Goal: Transaction & Acquisition: Purchase product/service

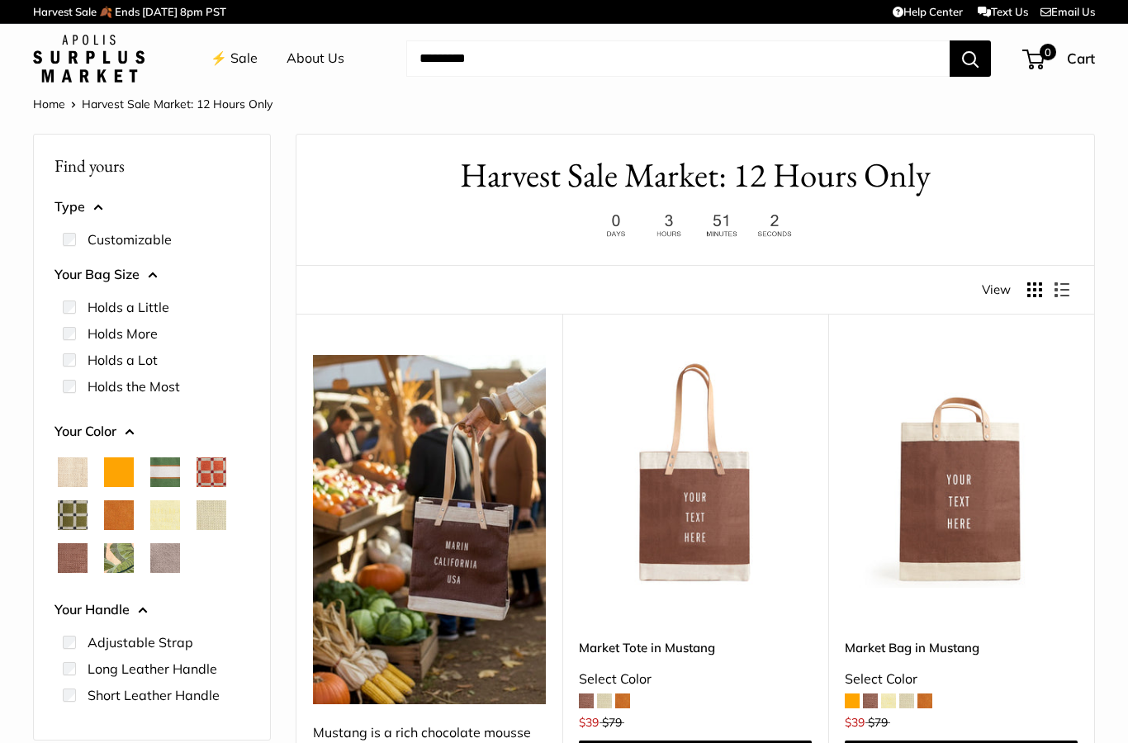
click at [228, 63] on link "⚡️ Sale" at bounding box center [234, 58] width 47 height 25
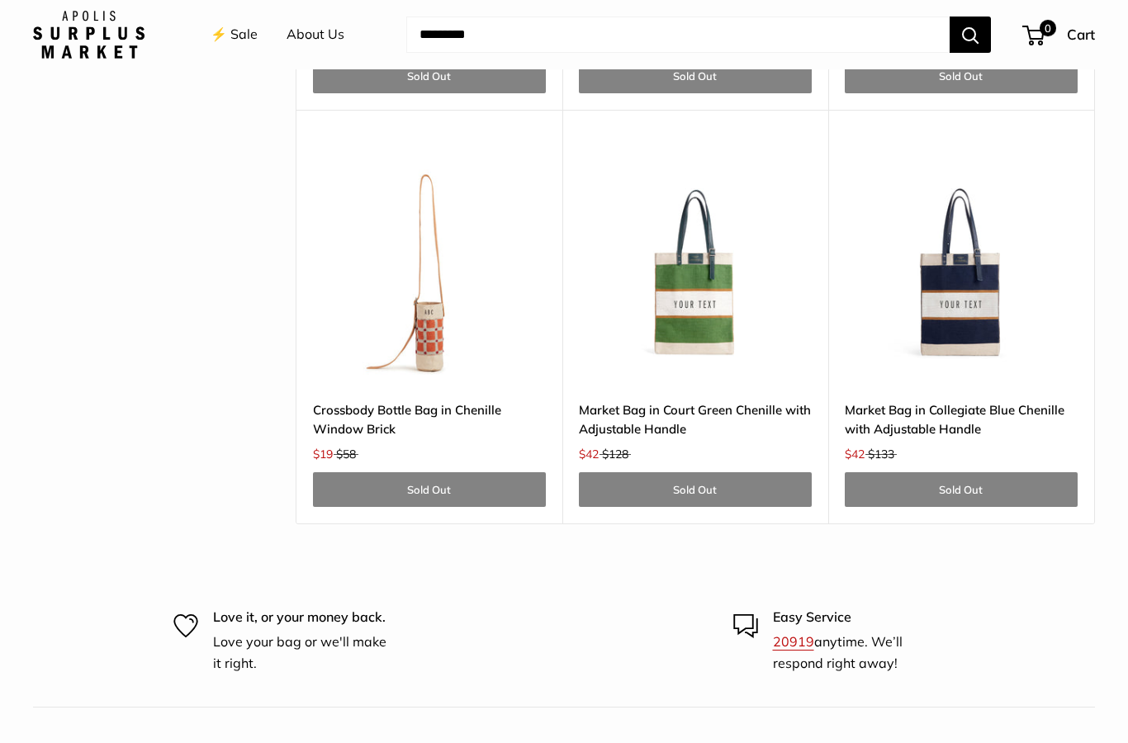
scroll to position [4960, 0]
click at [973, 295] on img at bounding box center [961, 268] width 233 height 233
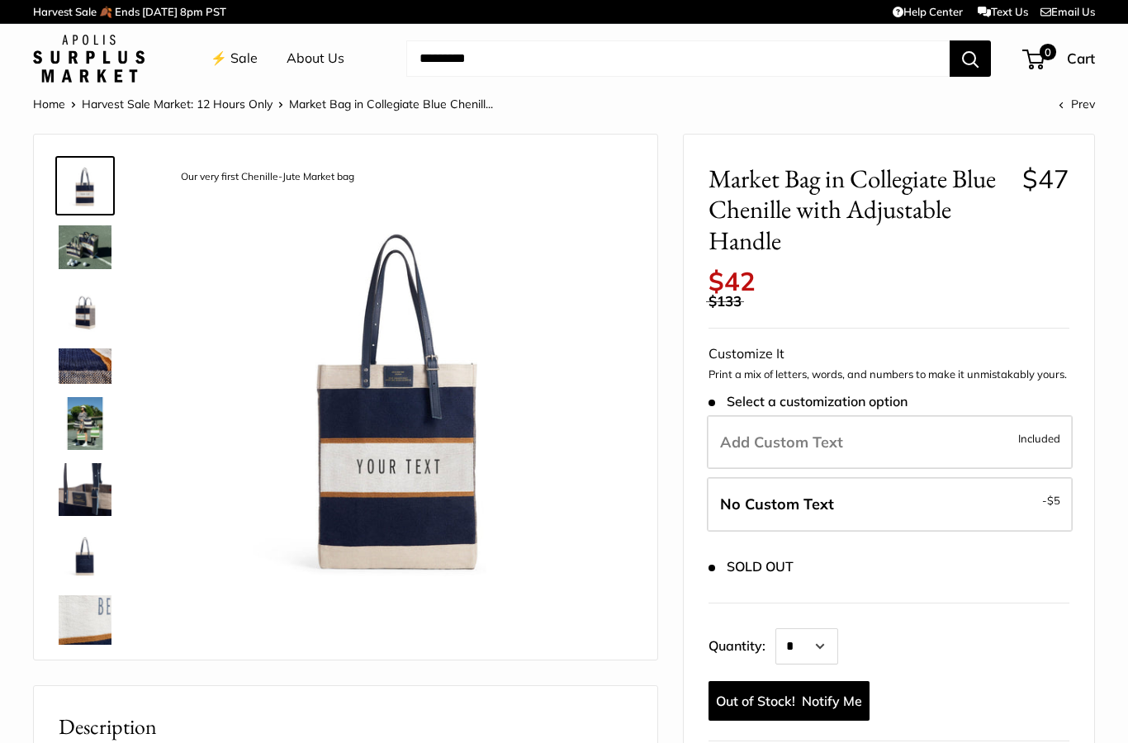
click at [83, 253] on img at bounding box center [85, 247] width 53 height 44
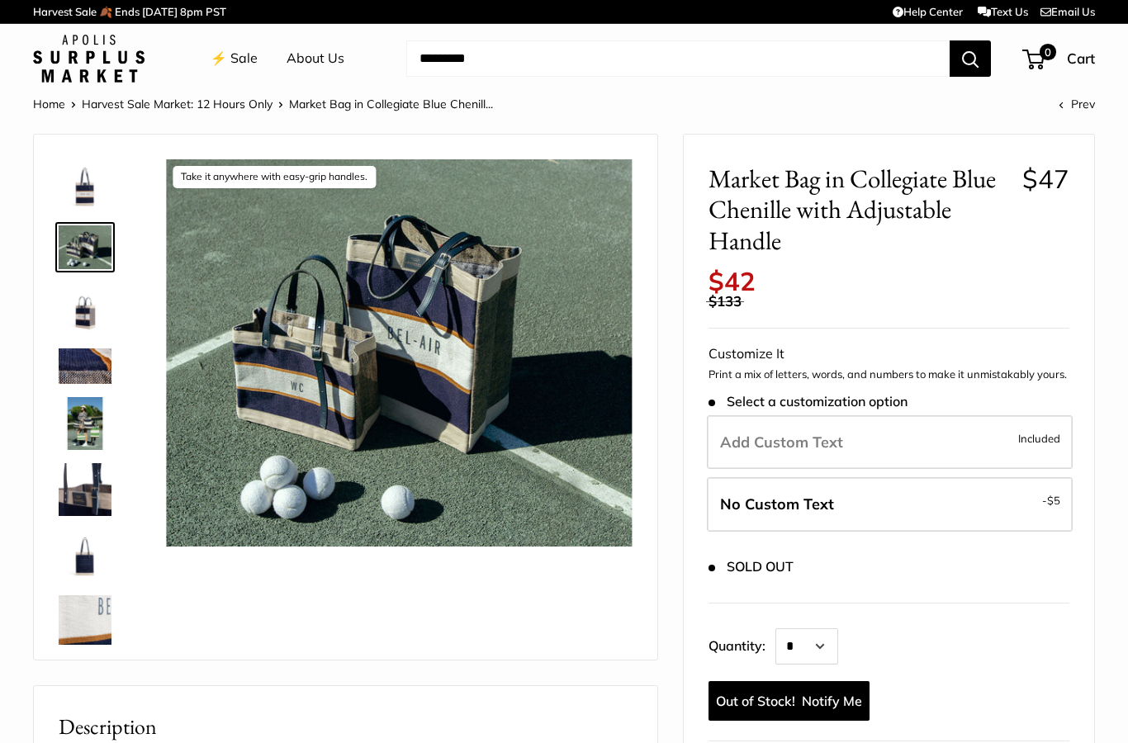
click at [79, 318] on img at bounding box center [85, 308] width 53 height 53
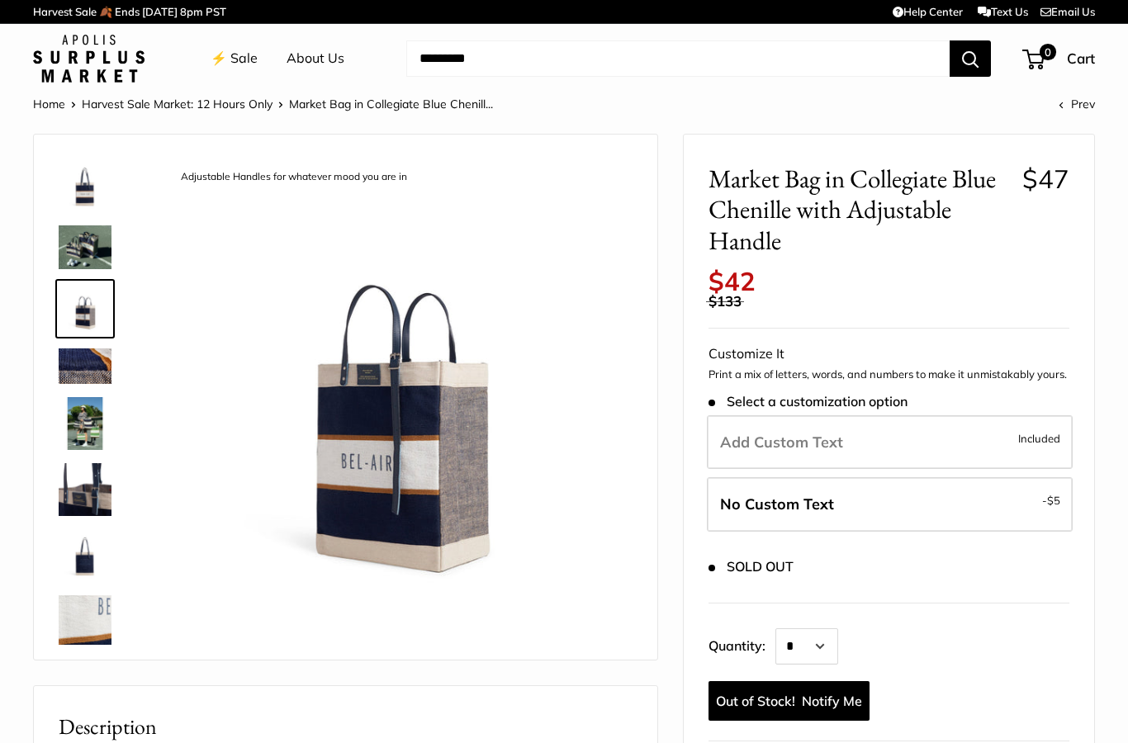
click at [78, 362] on img at bounding box center [85, 366] width 53 height 36
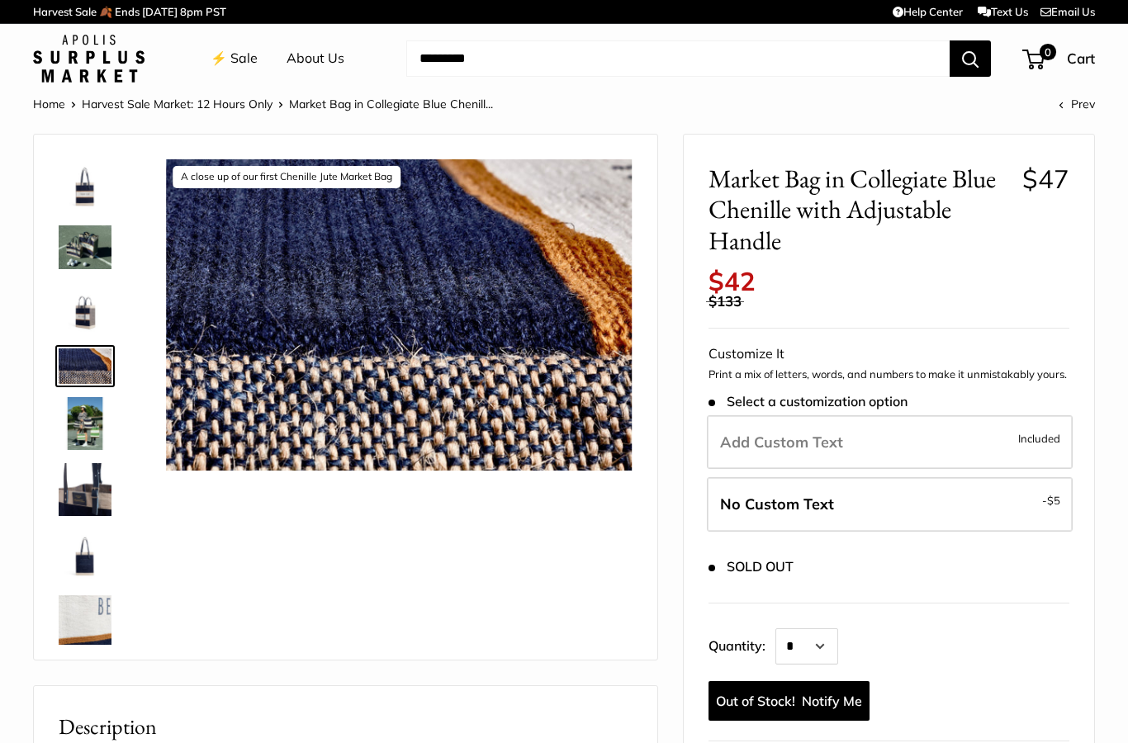
click at [90, 425] on img at bounding box center [85, 423] width 53 height 53
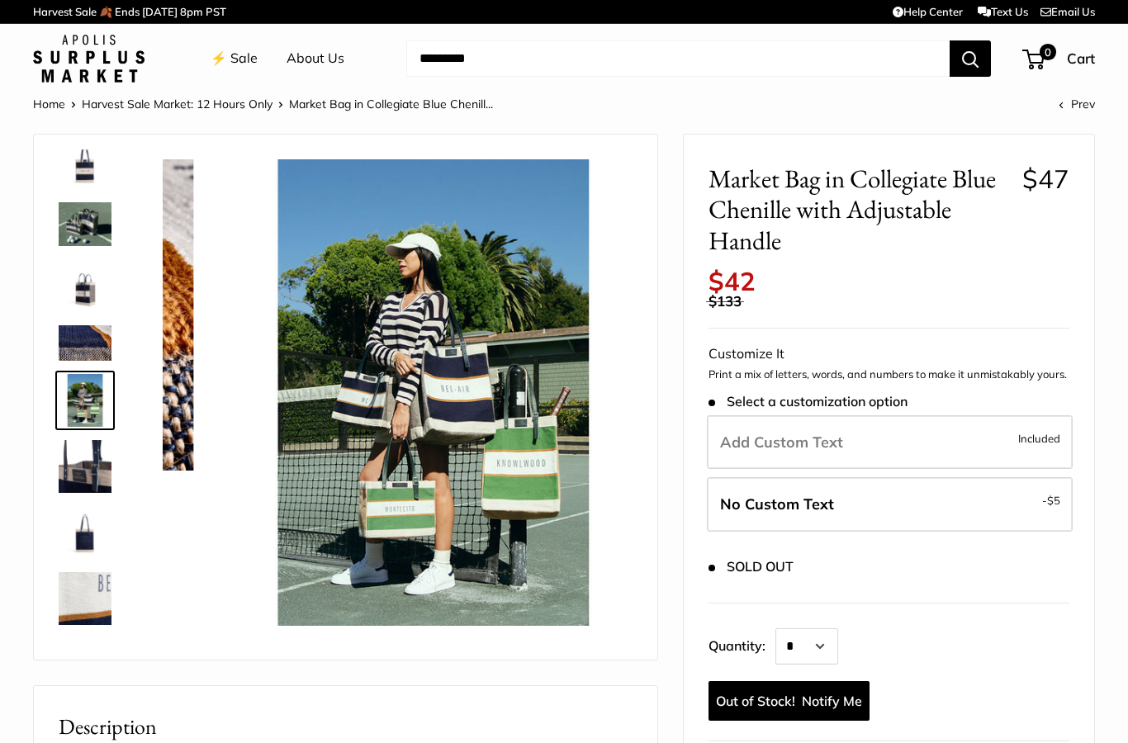
scroll to position [25, 0]
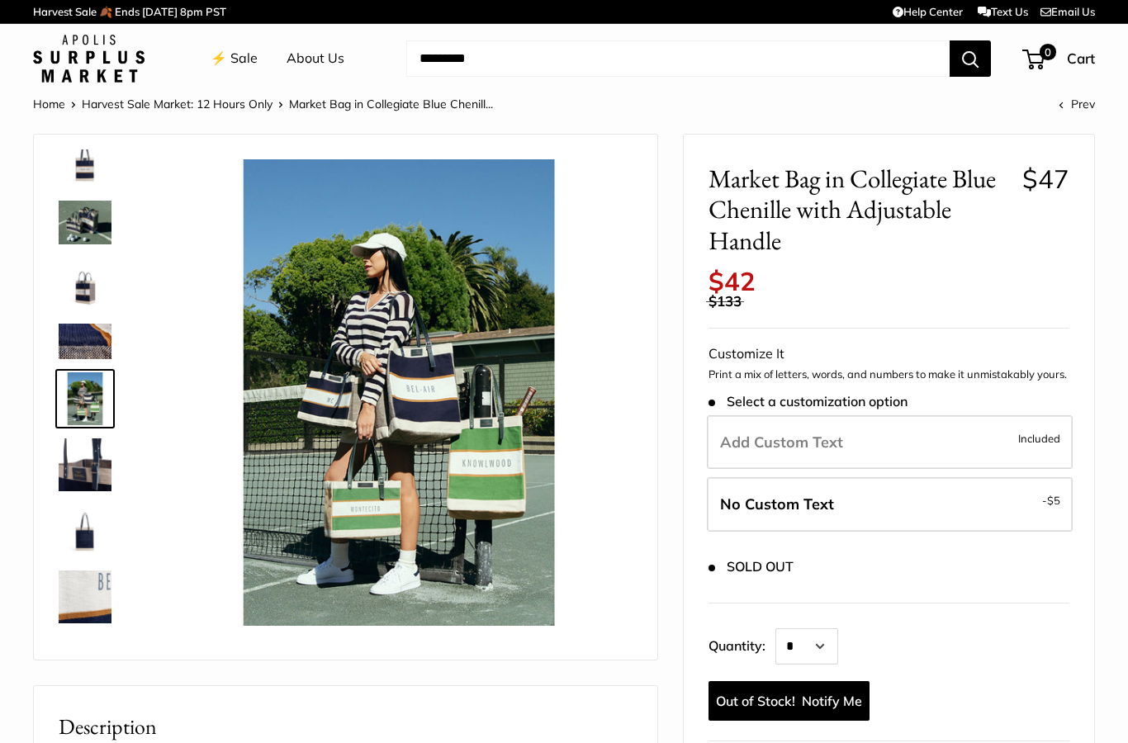
click at [75, 449] on img at bounding box center [85, 464] width 53 height 53
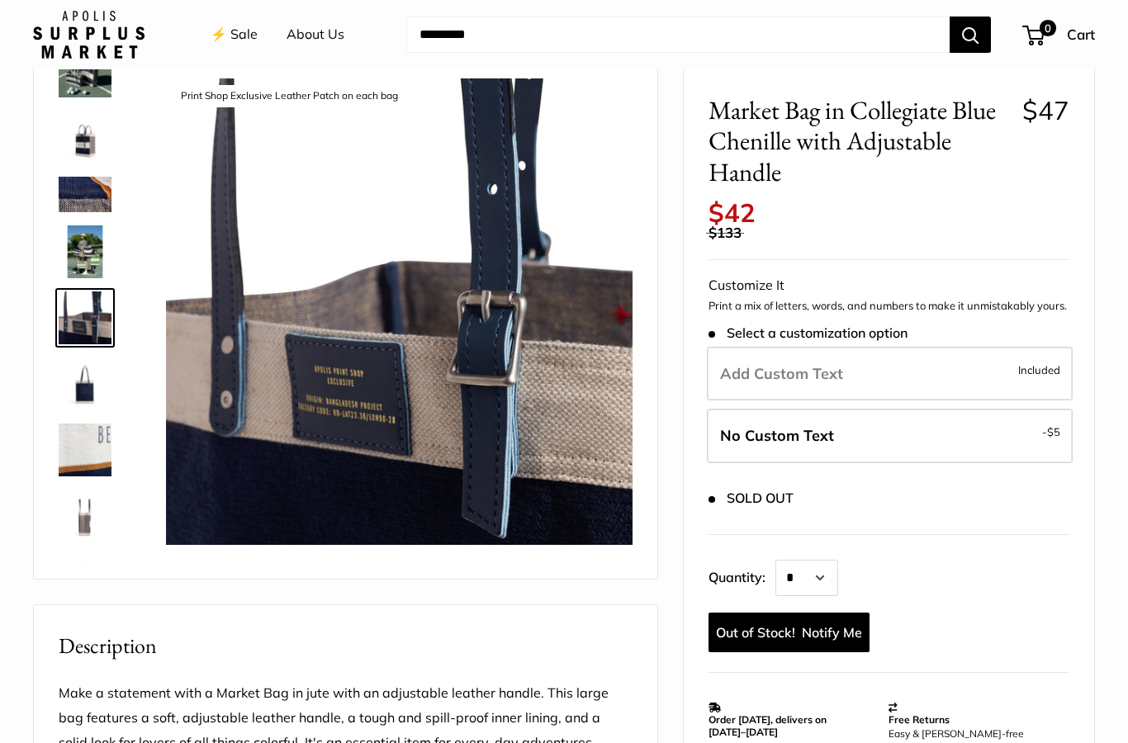
scroll to position [73, 0]
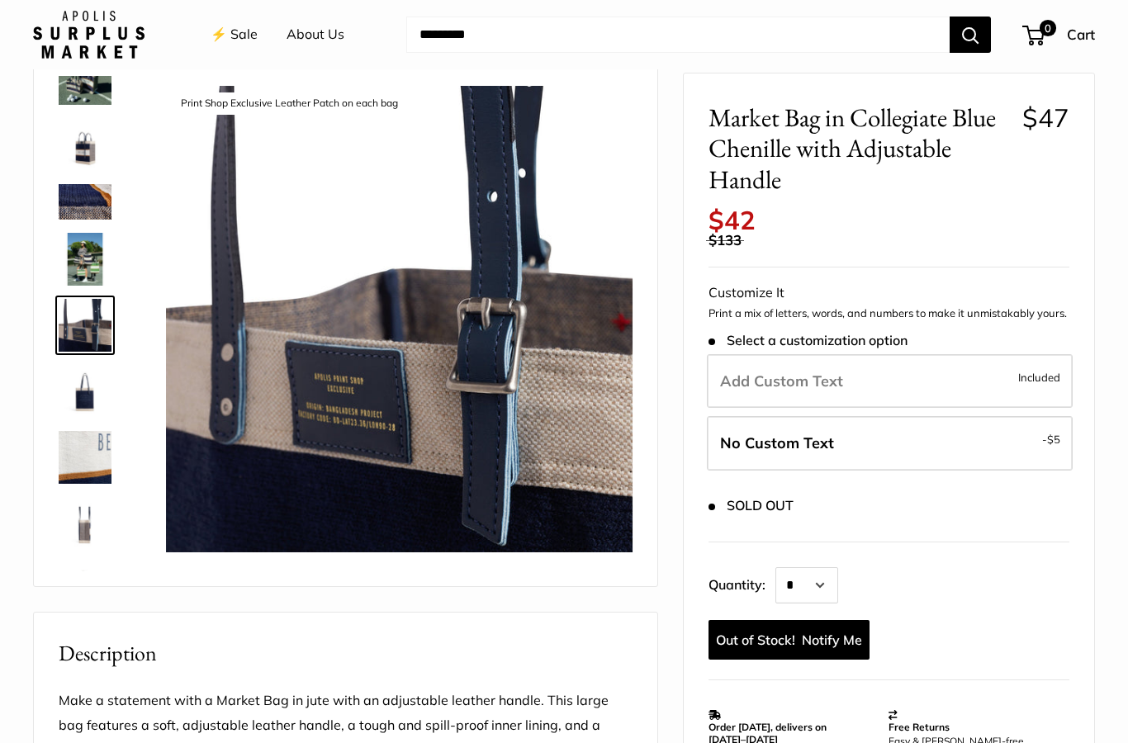
click at [83, 443] on img at bounding box center [85, 457] width 53 height 53
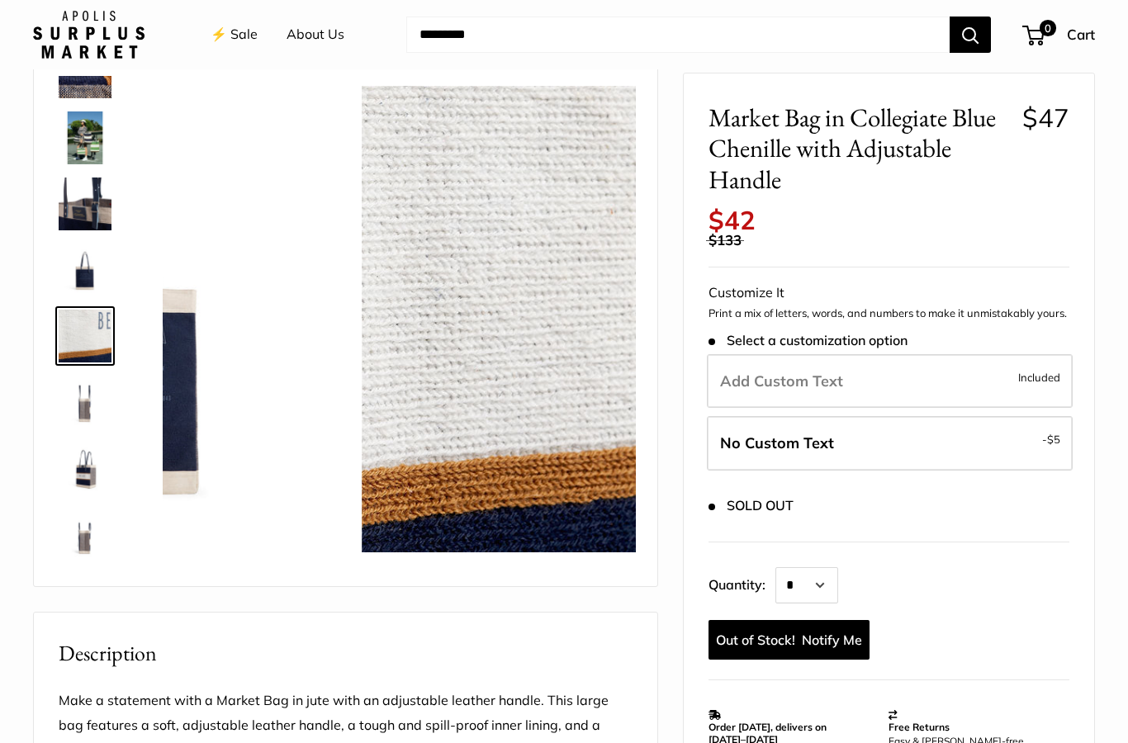
scroll to position [223, 0]
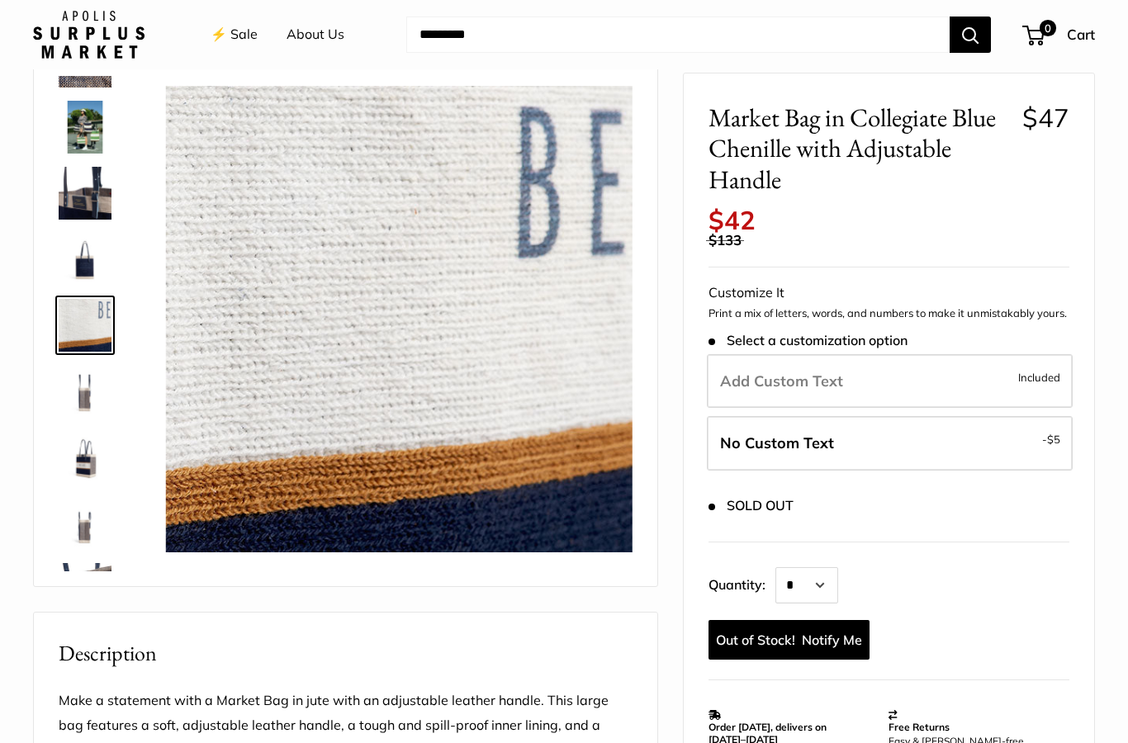
click at [77, 530] on img at bounding box center [85, 523] width 53 height 53
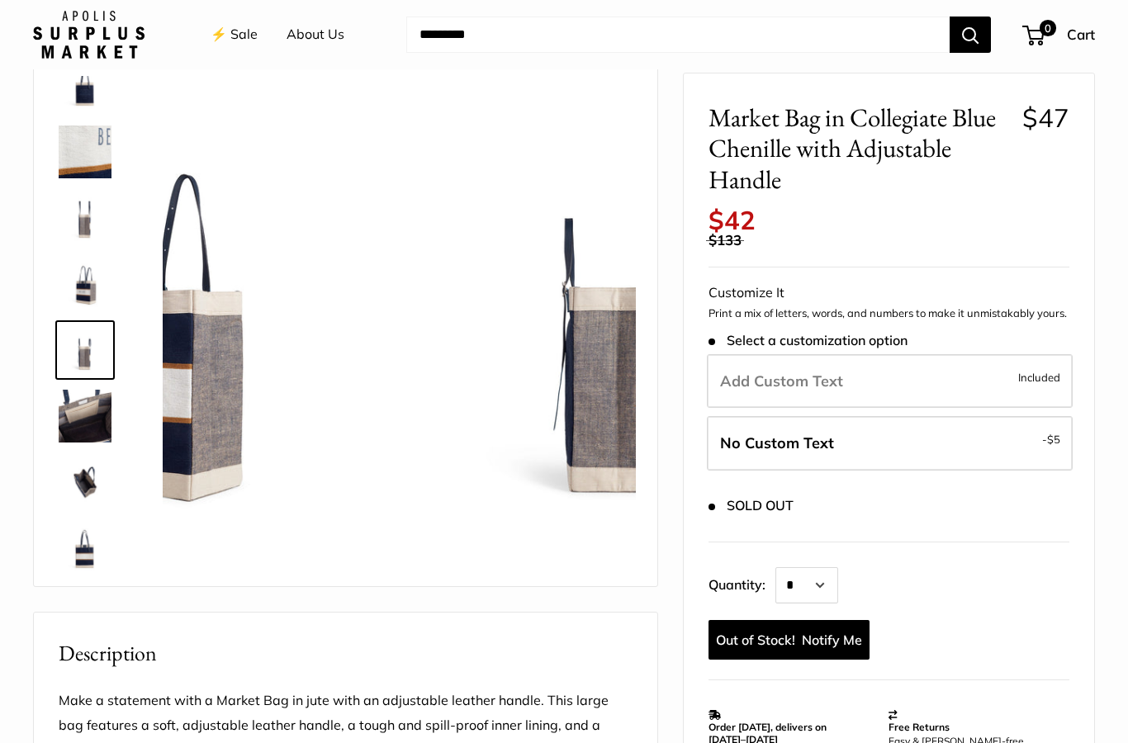
scroll to position [410, 0]
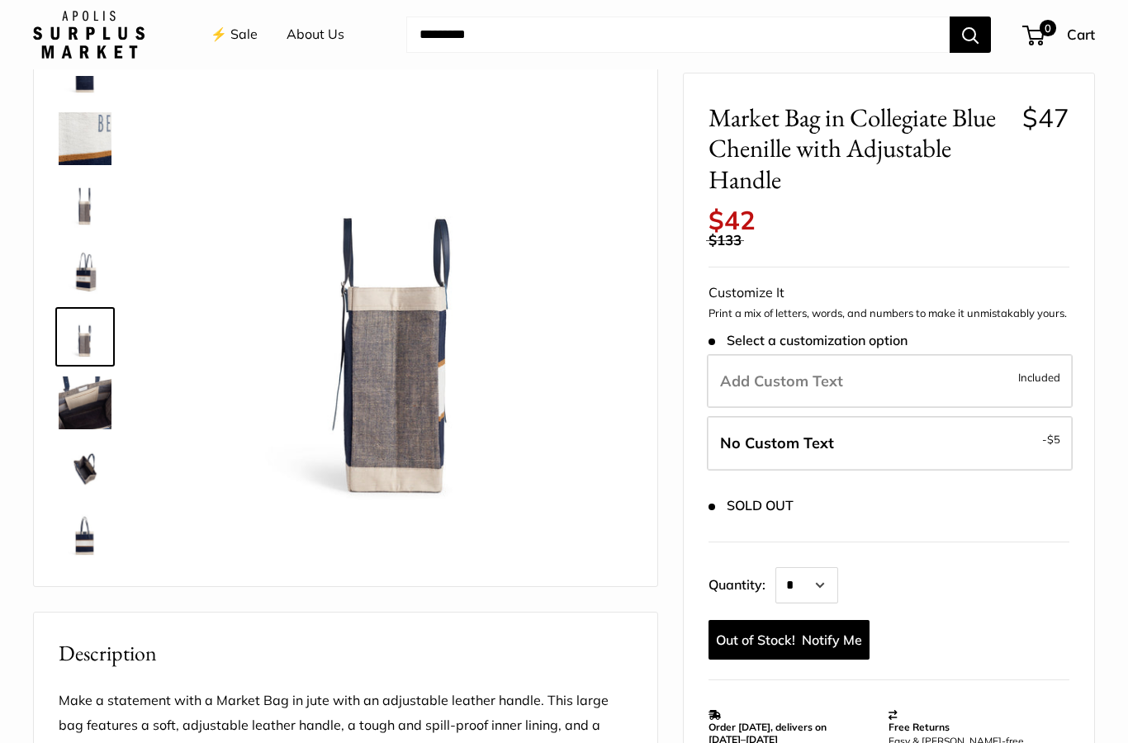
click at [78, 549] on img at bounding box center [85, 535] width 53 height 53
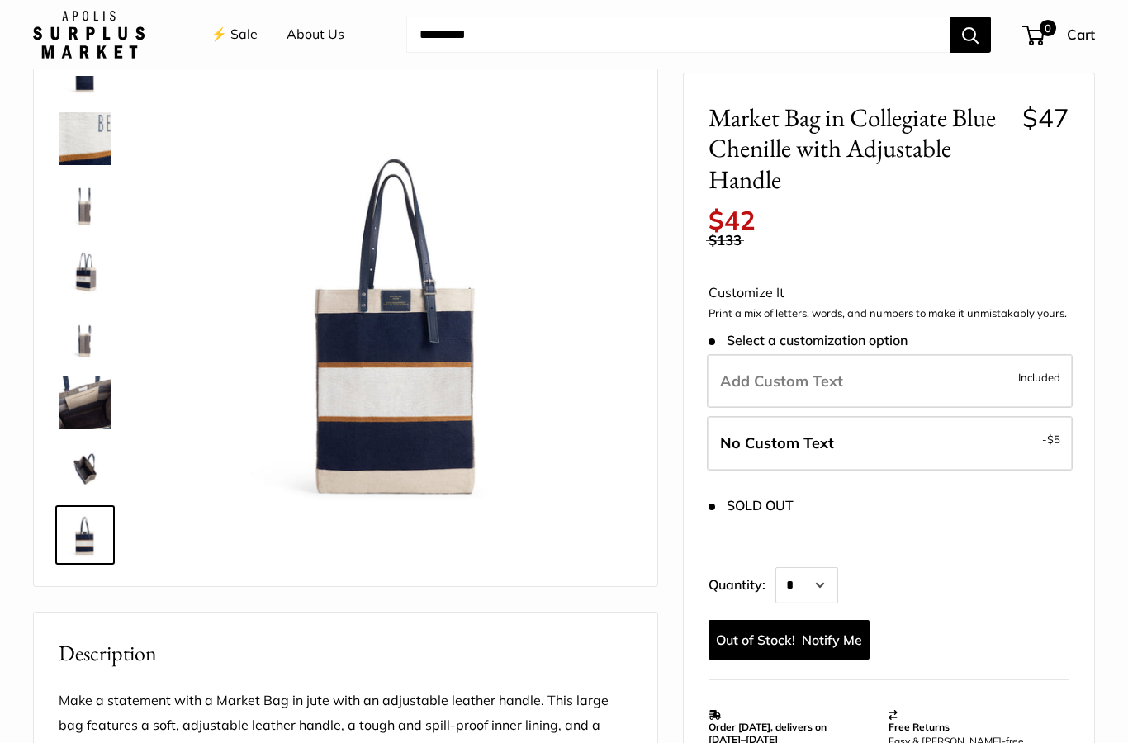
click at [84, 458] on img at bounding box center [85, 469] width 53 height 53
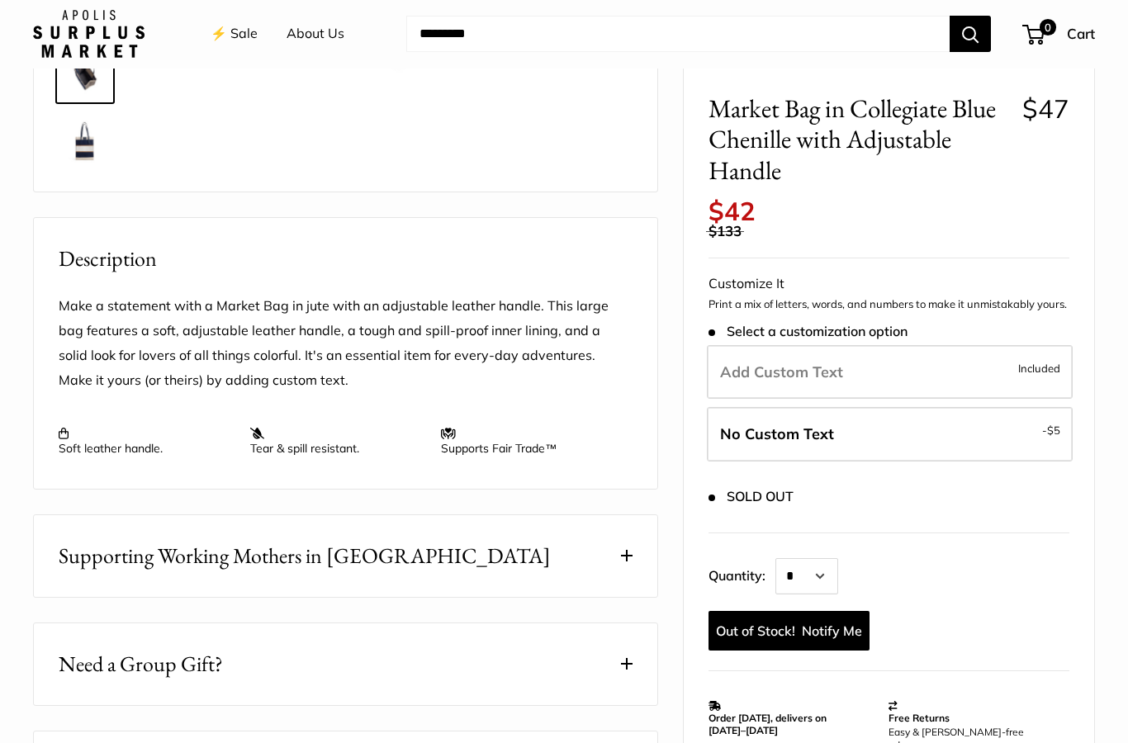
scroll to position [469, 0]
